Goal: Information Seeking & Learning: Check status

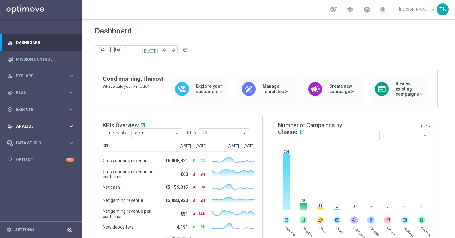
click at [66, 125] on span "Analyze" at bounding box center [42, 127] width 52 height 4
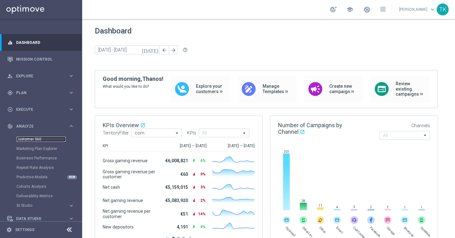
click at [30, 138] on link "Customer 360" at bounding box center [40, 139] width 49 height 5
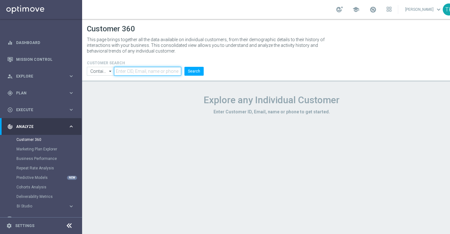
click at [155, 69] on input "text" at bounding box center [147, 71] width 67 height 9
paste input "8661715"
type input "8661715"
click at [197, 71] on button "Search" at bounding box center [194, 71] width 19 height 9
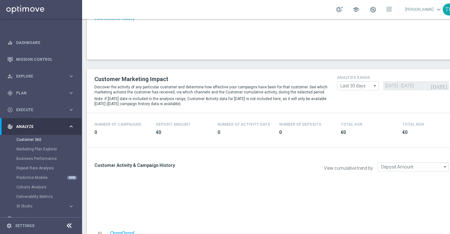
scroll to position [93, 0]
